Goal: Task Accomplishment & Management: Complete application form

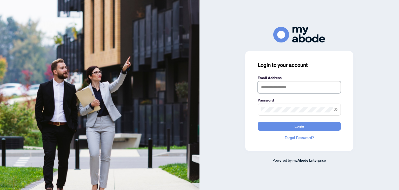
click at [279, 84] on input "text" at bounding box center [299, 87] width 83 height 12
type input "**********"
click at [284, 104] on span at bounding box center [299, 109] width 83 height 12
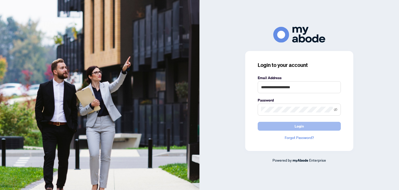
click at [308, 127] on button "Login" at bounding box center [299, 126] width 83 height 9
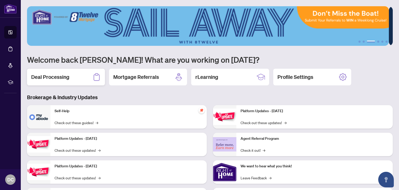
click at [61, 71] on div "Deal Processing" at bounding box center [66, 77] width 78 height 17
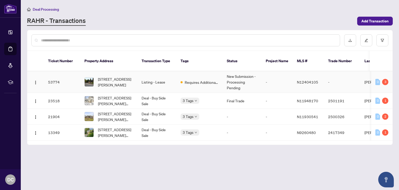
click at [357, 79] on td "-" at bounding box center [342, 82] width 36 height 22
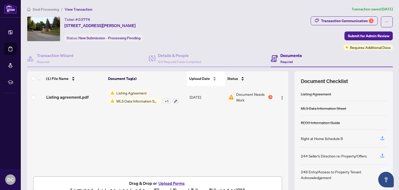
scroll to position [28, 0]
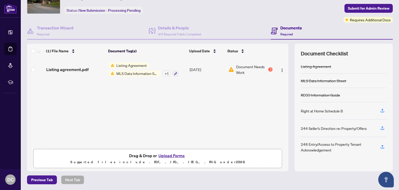
click at [171, 154] on button "Upload Forms" at bounding box center [171, 155] width 29 height 7
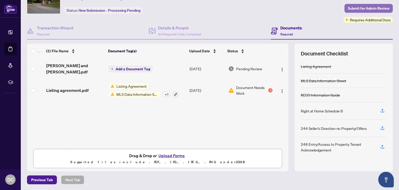
click at [364, 9] on span "Submit for Admin Review" at bounding box center [369, 8] width 42 height 8
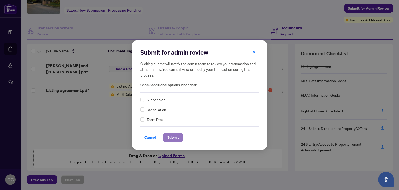
click at [173, 140] on span "Submit" at bounding box center [173, 137] width 12 height 8
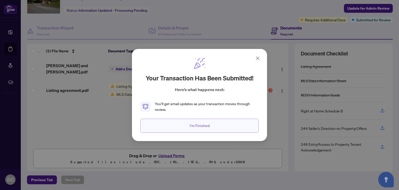
click at [201, 124] on span "I'm Finished" at bounding box center [200, 125] width 20 height 8
